Goal: Information Seeking & Learning: Learn about a topic

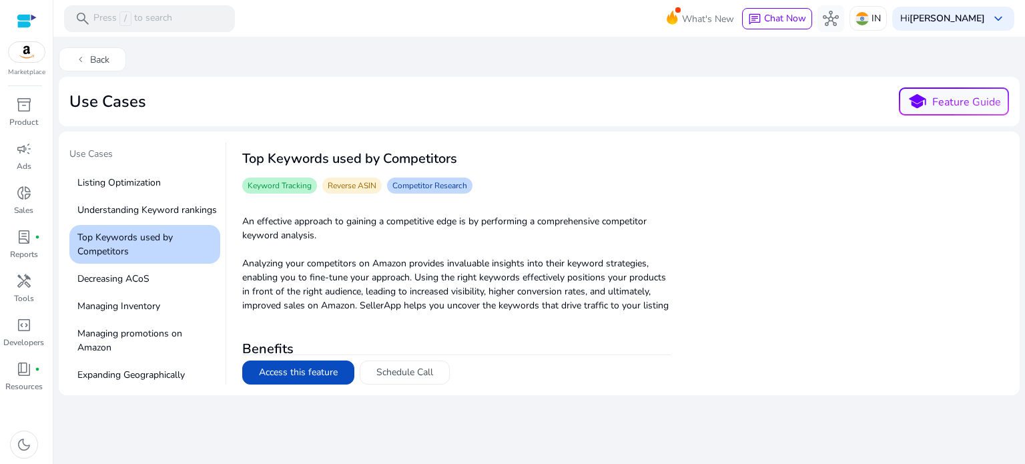
scroll to position [133, 0]
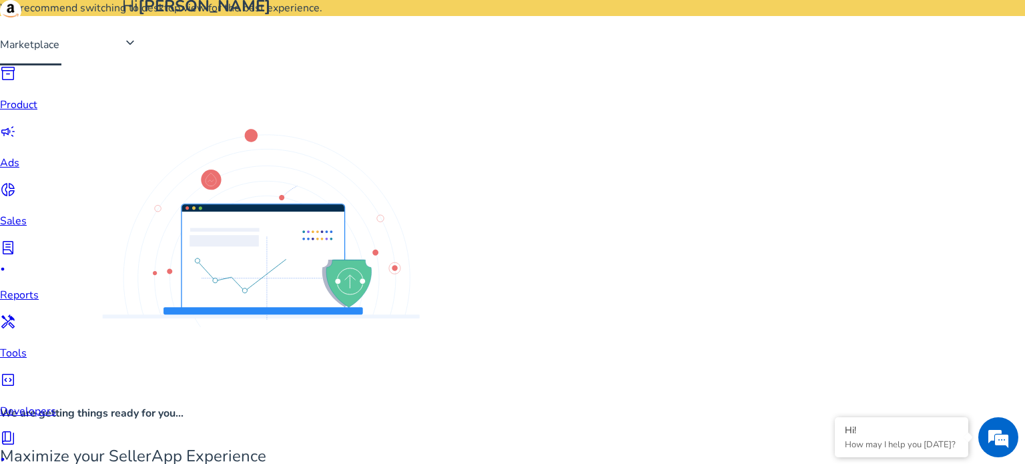
scroll to position [483, 0]
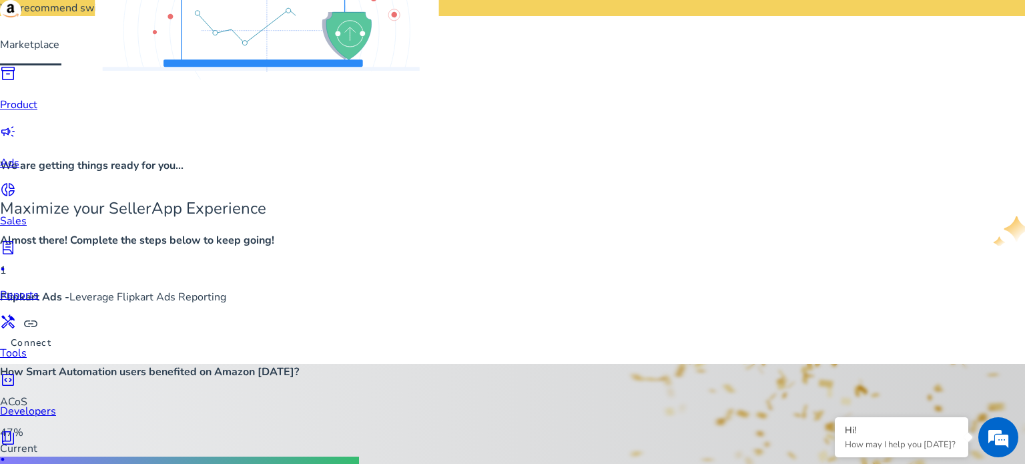
scroll to position [733, 0]
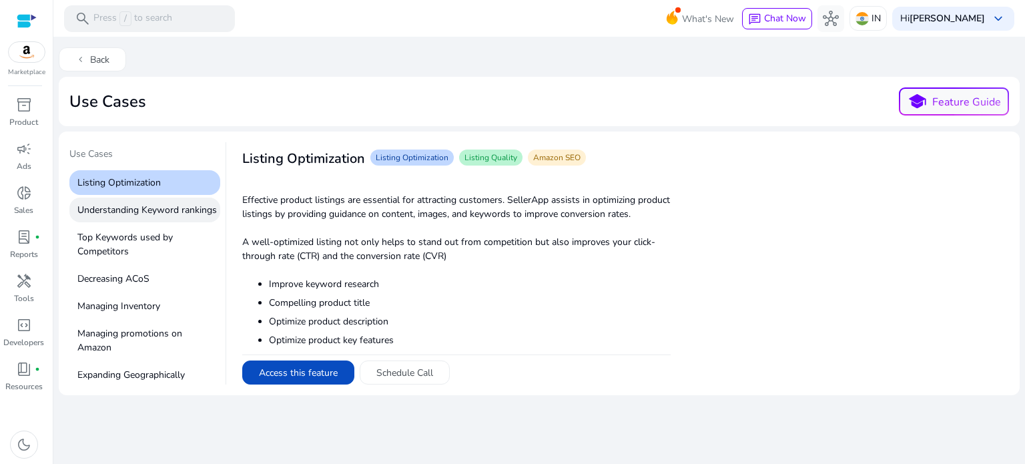
click at [120, 222] on p "Understanding Keyword rankings" at bounding box center [144, 210] width 151 height 25
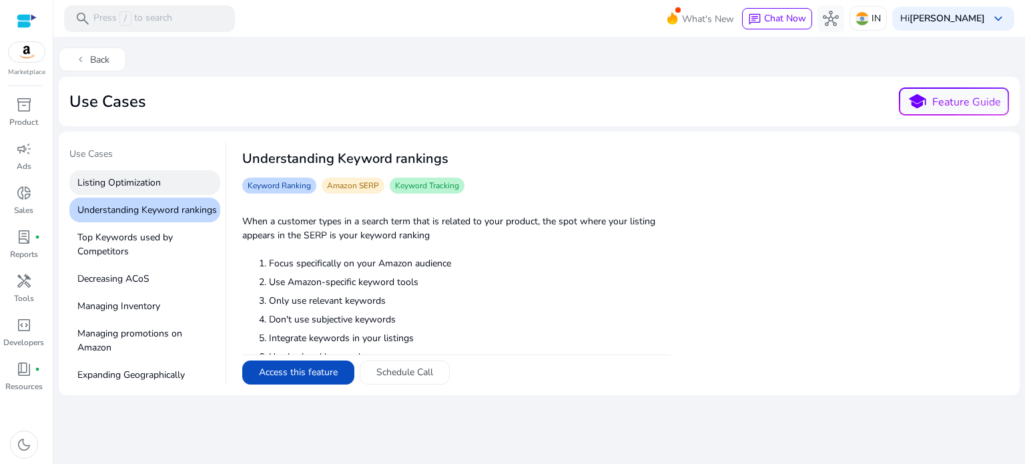
click at [125, 181] on p "Listing Optimization" at bounding box center [144, 182] width 151 height 25
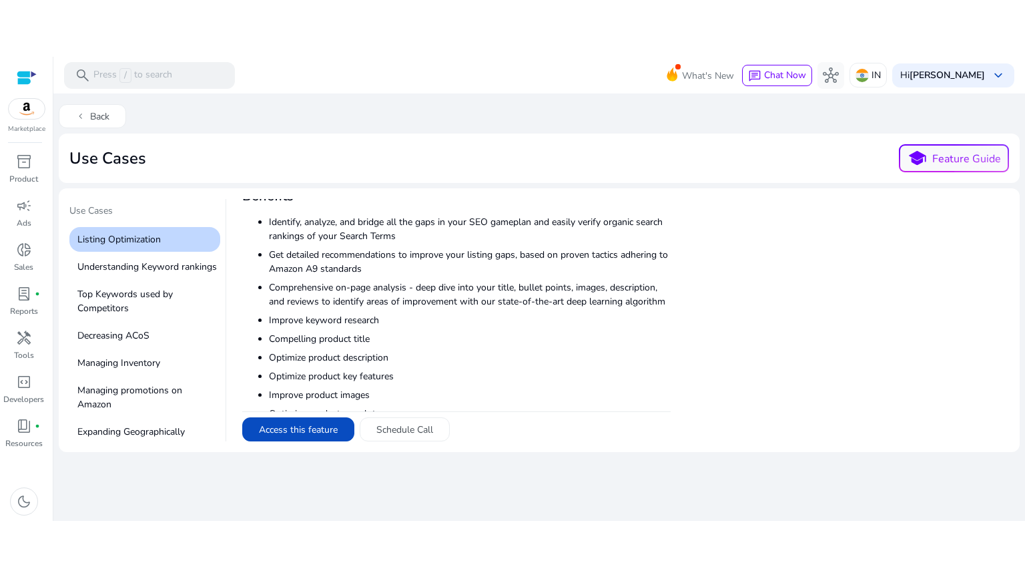
scroll to position [296, 0]
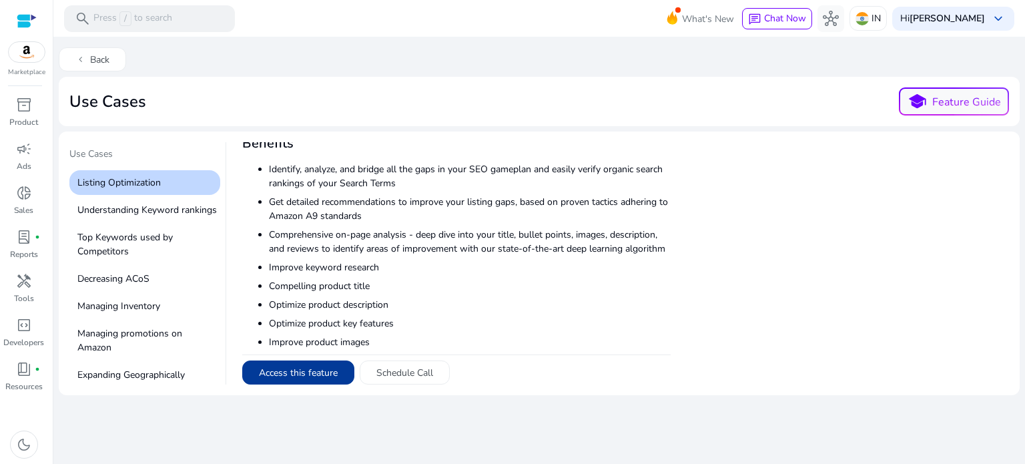
click at [284, 376] on button "Access this feature" at bounding box center [298, 372] width 112 height 24
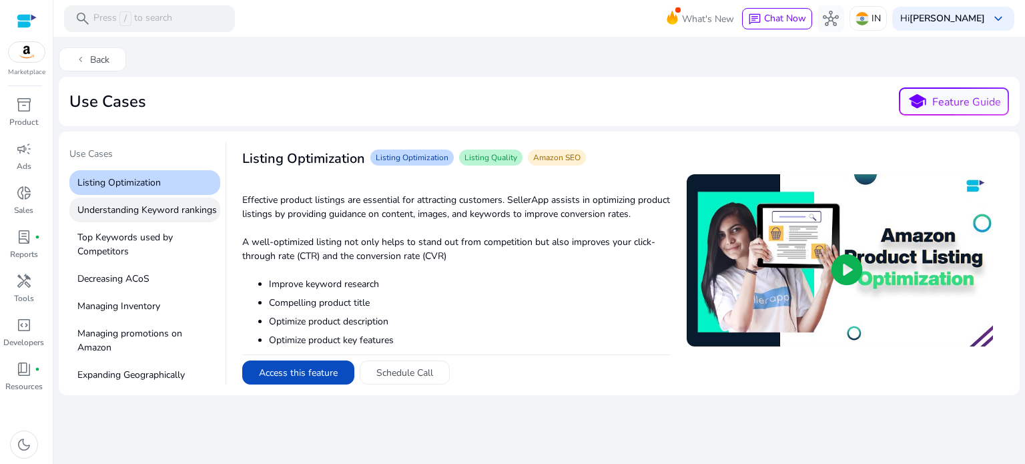
click at [136, 222] on p "Understanding Keyword rankings" at bounding box center [144, 210] width 151 height 25
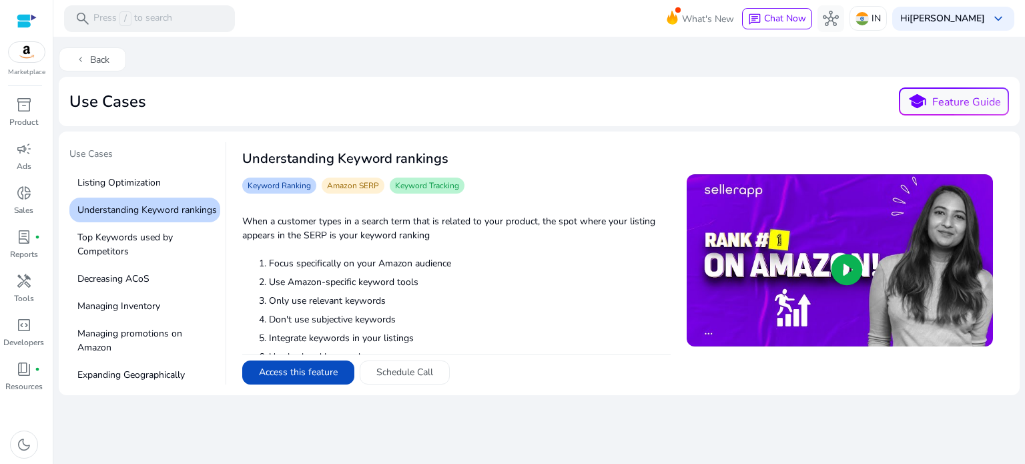
click at [842, 268] on span "play_circle" at bounding box center [846, 269] width 37 height 37
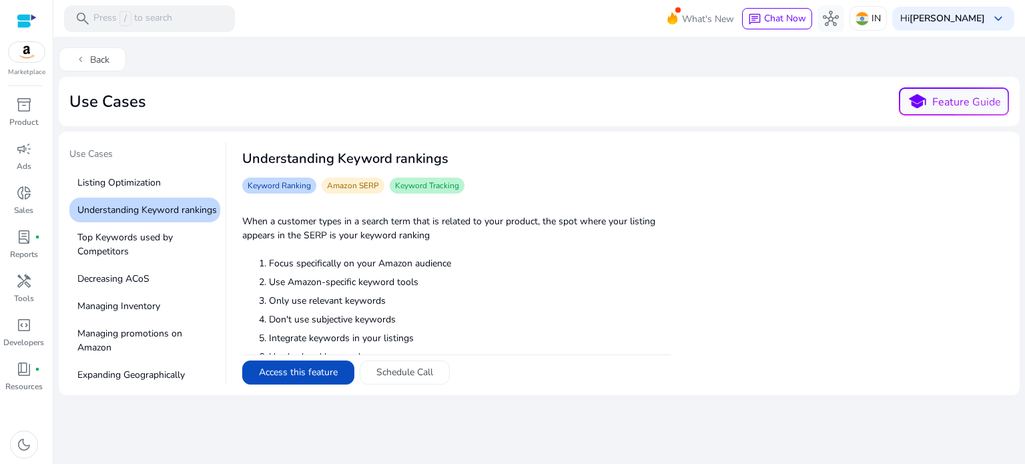
click at [307, 260] on li "Focus specifically on your Amazon audience" at bounding box center [470, 263] width 402 height 14
